Goal: Information Seeking & Learning: Learn about a topic

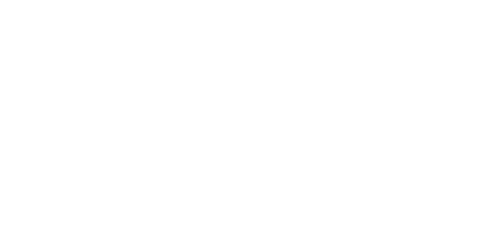
select select "**"
select select "*"
select select "****"
select select "**"
select select "*"
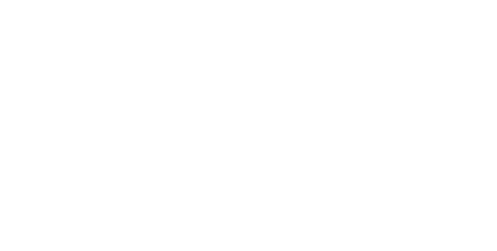
select select "****"
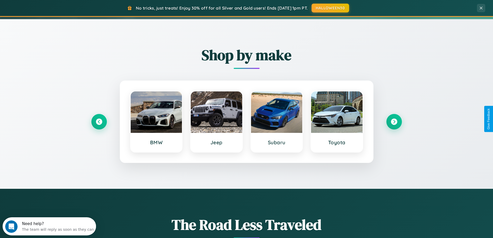
scroll to position [223, 0]
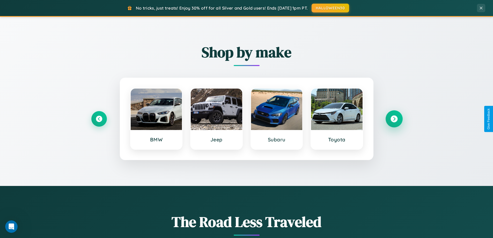
click at [394, 119] on icon at bounding box center [393, 118] width 7 height 7
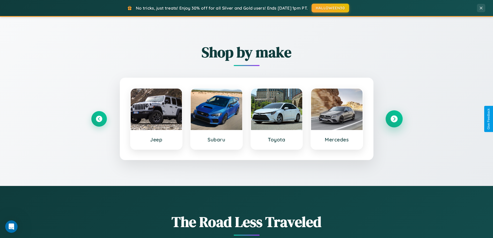
click at [394, 119] on icon at bounding box center [393, 118] width 7 height 7
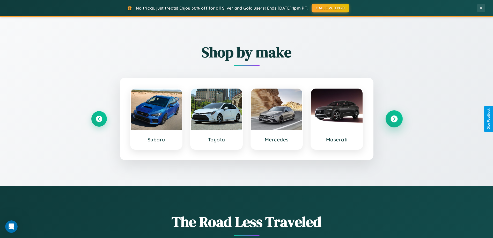
click at [394, 119] on icon at bounding box center [393, 118] width 7 height 7
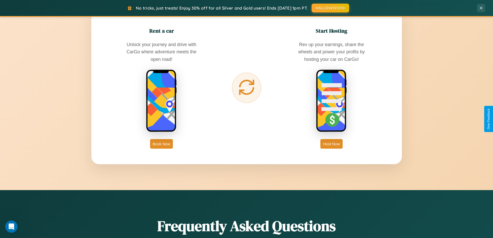
scroll to position [831, 0]
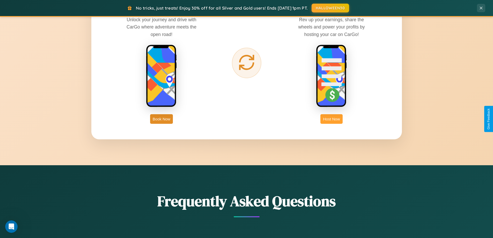
click at [331, 119] on button "Host Now" at bounding box center [331, 119] width 22 height 10
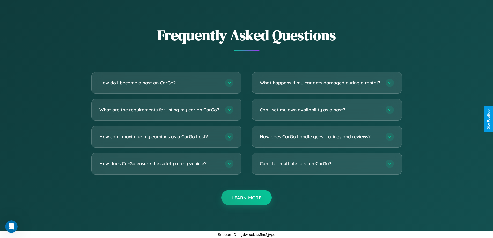
scroll to position [699, 0]
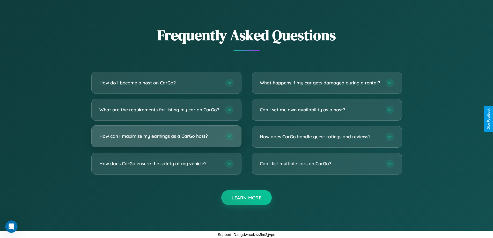
click at [166, 136] on h3 "How can I maximize my earnings as a CarGo host?" at bounding box center [159, 136] width 121 height 6
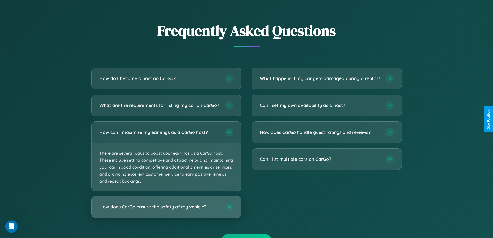
click at [166, 210] on h3 "How does CarGo ensure the safety of my vehicle?" at bounding box center [159, 207] width 121 height 6
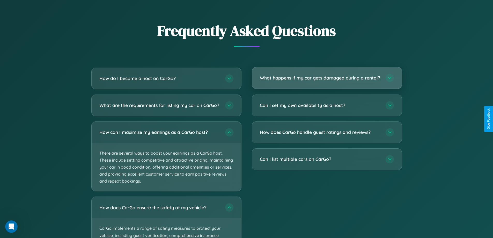
click at [327, 80] on h3 "What happens if my car gets damaged during a rental?" at bounding box center [320, 78] width 121 height 6
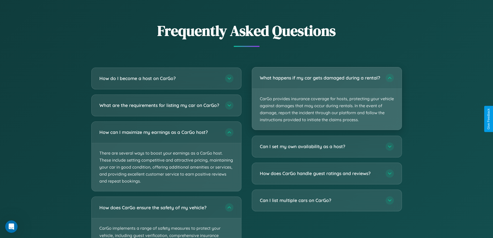
click at [327, 101] on p "CarGo provides insurance coverage for hosts, protecting your vehicle against da…" at bounding box center [327, 109] width 150 height 41
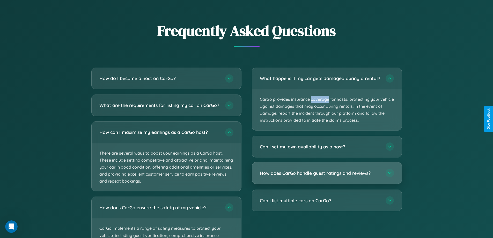
click at [327, 176] on h3 "How does CarGo handle guest ratings and reviews?" at bounding box center [320, 173] width 121 height 6
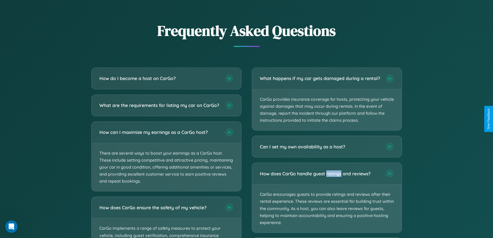
scroll to position [725, 0]
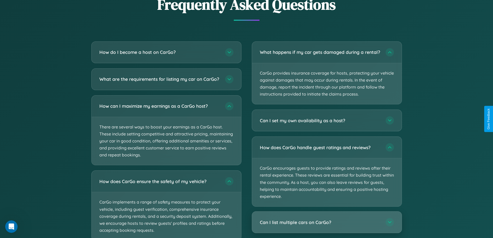
click at [327, 225] on h3 "Can I list multiple cars on CarGo?" at bounding box center [320, 222] width 121 height 6
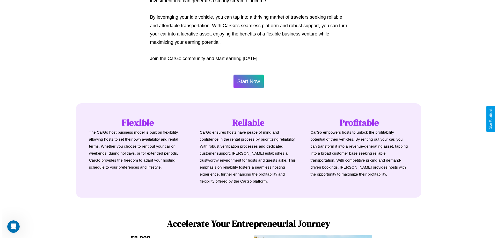
scroll to position [250, 0]
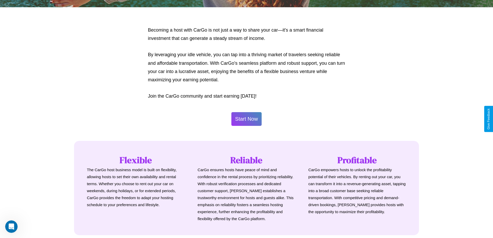
click at [246, 119] on button "Start Now" at bounding box center [246, 119] width 31 height 14
